Goal: Find specific page/section: Find specific page/section

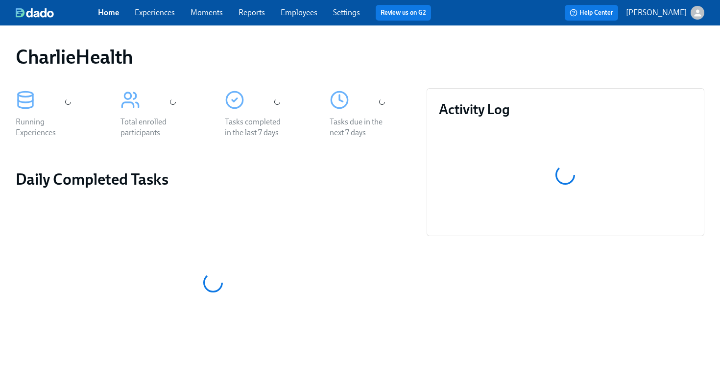
click at [304, 14] on link "Employees" at bounding box center [299, 12] width 37 height 9
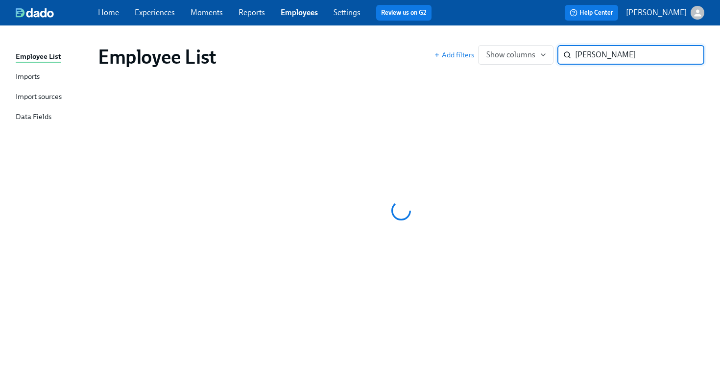
type input "[PERSON_NAME]"
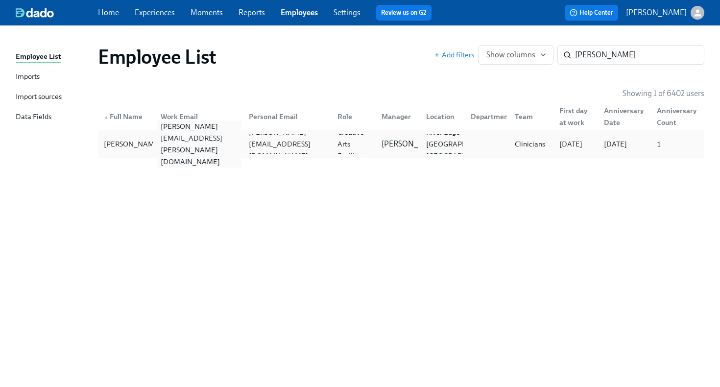
click at [228, 147] on div "[PERSON_NAME][EMAIL_ADDRESS][PERSON_NAME][DOMAIN_NAME]" at bounding box center [199, 144] width 85 height 47
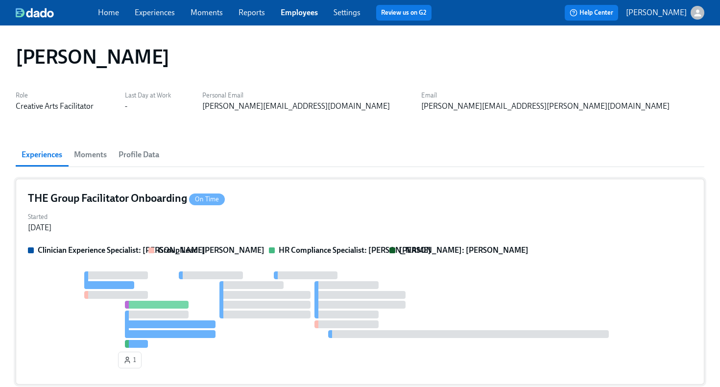
click at [311, 196] on div "THE Group Facilitator Onboarding On Time" at bounding box center [360, 198] width 664 height 15
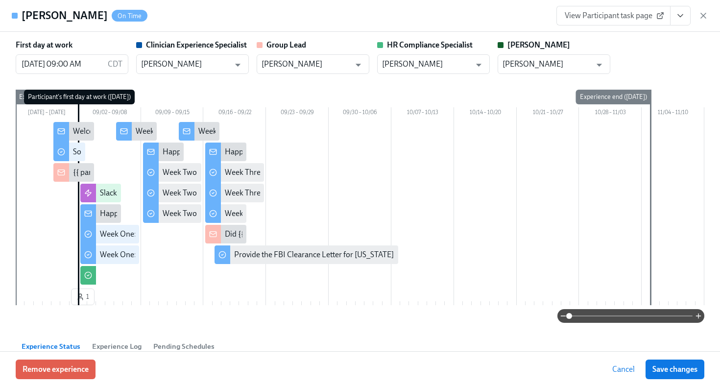
click at [680, 21] on button "View task page" at bounding box center [680, 16] width 21 height 20
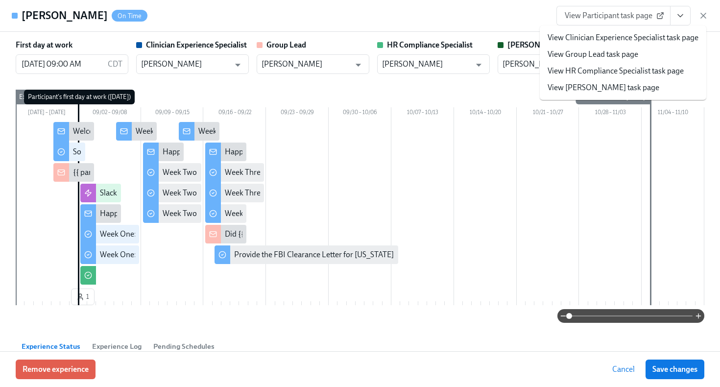
click at [499, 2] on div "[PERSON_NAME] On Time View Participant task page View Clinician Experience Spec…" at bounding box center [360, 16] width 720 height 32
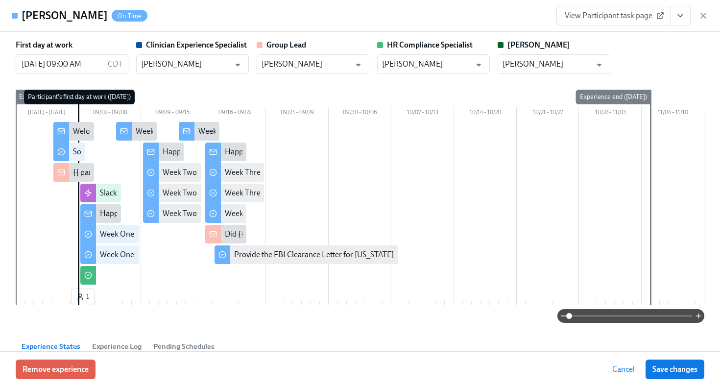
click at [646, 16] on span "View Participant task page" at bounding box center [613, 16] width 97 height 10
